Goal: Task Accomplishment & Management: Manage account settings

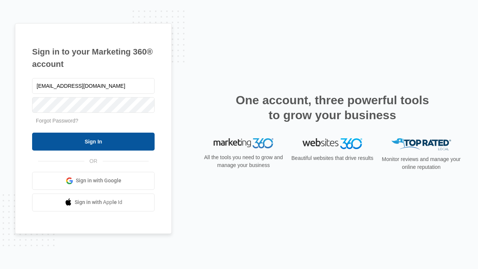
click at [93, 141] on input "Sign In" at bounding box center [93, 142] width 123 height 18
